Goal: Find specific page/section: Find specific page/section

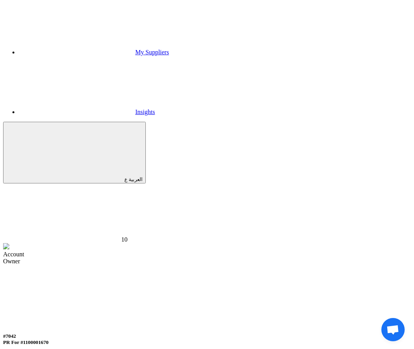
scroll to position [143, 0]
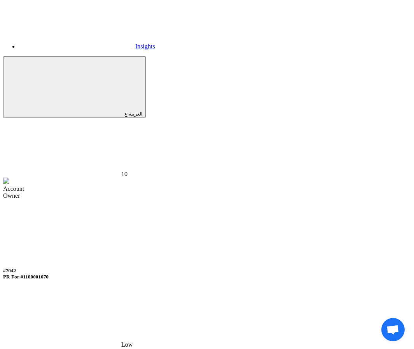
scroll to position [0, 0]
